Goal: Task Accomplishment & Management: Complete application form

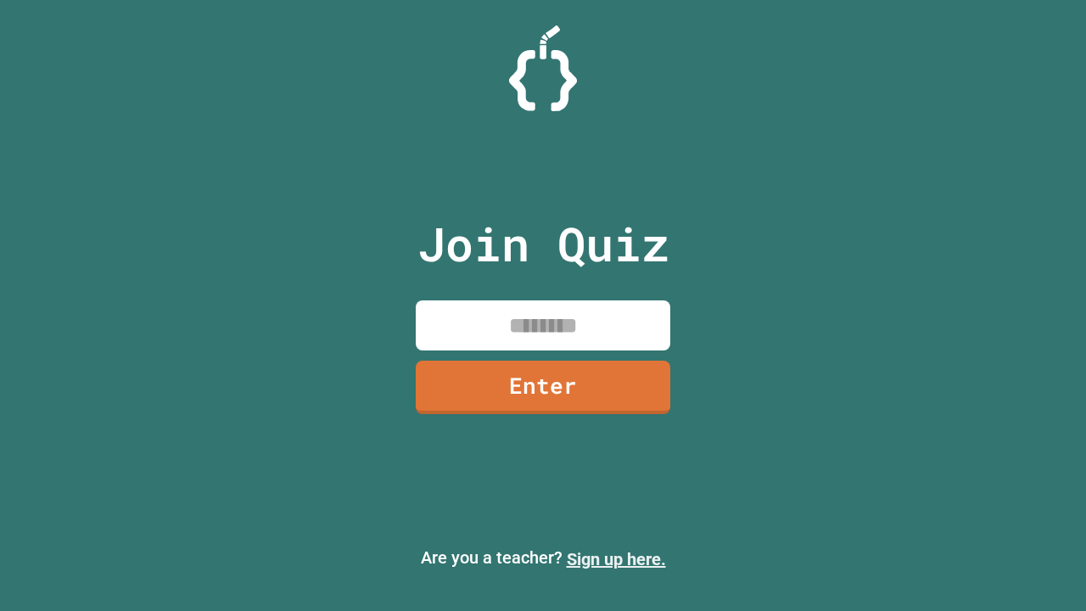
click at [616, 559] on link "Sign up here." at bounding box center [616, 559] width 99 height 20
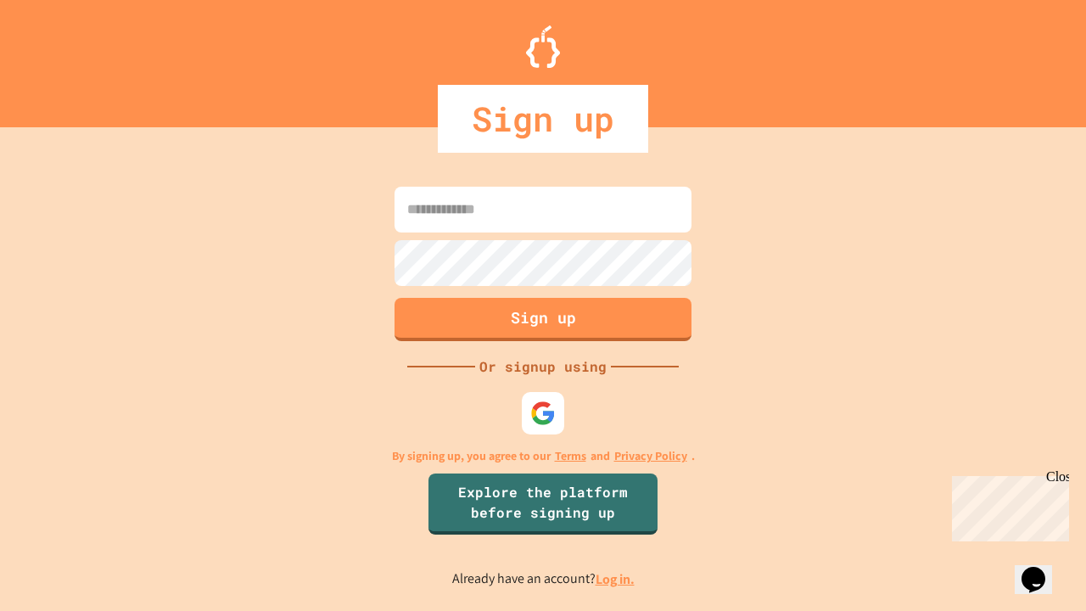
click at [616, 579] on link "Log in." at bounding box center [615, 579] width 39 height 18
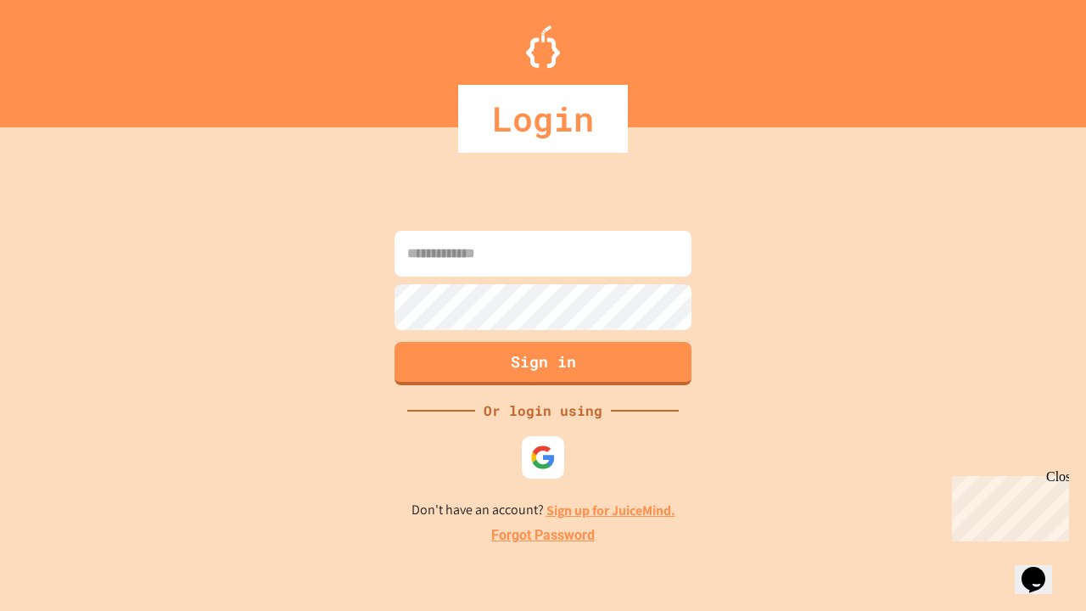
type input "*****"
